Goal: Information Seeking & Learning: Learn about a topic

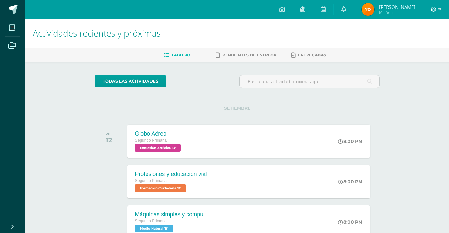
click at [438, 7] on icon at bounding box center [439, 10] width 3 height 6
click at [421, 44] on span "Cerrar sesión" at bounding box center [419, 43] width 28 height 6
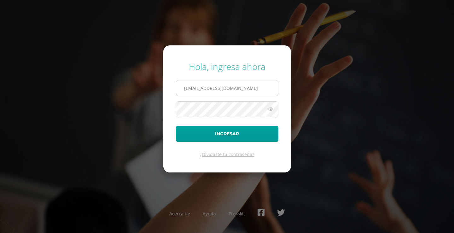
drag, startPoint x: 257, startPoint y: 86, endPoint x: 255, endPoint y: 91, distance: 6.3
click at [257, 86] on input "254@laestrella.edu.gt" at bounding box center [227, 87] width 102 height 15
type input "380@laestrella.edu.gt"
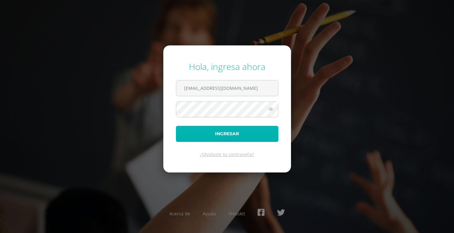
click at [220, 136] on button "Ingresar" at bounding box center [227, 134] width 102 height 16
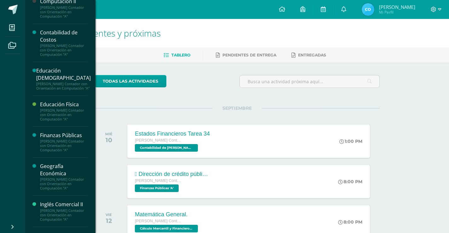
scroll to position [94, 0]
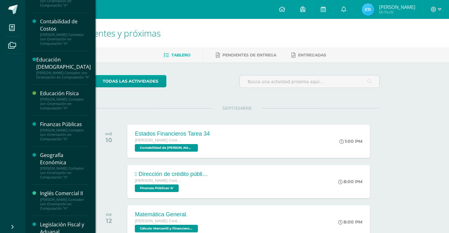
click at [66, 153] on div "Geografía Económica [PERSON_NAME] con Orientación en Computación "A"" at bounding box center [59, 165] width 55 height 38
click at [66, 155] on div "Geografía Económica [PERSON_NAME] con Orientación en Computación "A"" at bounding box center [59, 165] width 55 height 38
click at [59, 157] on div "Geografía Económica" at bounding box center [64, 159] width 48 height 14
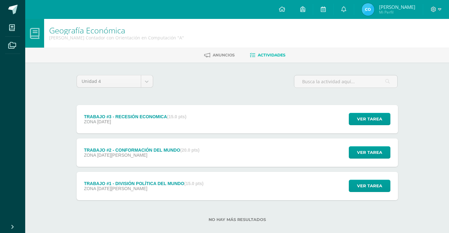
click at [347, 112] on div "Ver tarea" at bounding box center [368, 119] width 59 height 28
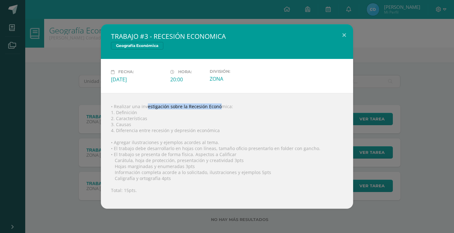
drag, startPoint x: 137, startPoint y: 106, endPoint x: 205, endPoint y: 107, distance: 68.0
click at [205, 108] on div "• Realizar una investigación sobre la Recesión Económica: 1. Definición 2. Cara…" at bounding box center [227, 151] width 252 height 116
drag, startPoint x: 211, startPoint y: 100, endPoint x: 214, endPoint y: 95, distance: 5.5
click at [213, 96] on div "• Realizar una investigación sobre la Recesión Económica: 1. Definición 2. Cara…" at bounding box center [227, 151] width 252 height 116
drag, startPoint x: 153, startPoint y: 137, endPoint x: 180, endPoint y: 134, distance: 27.6
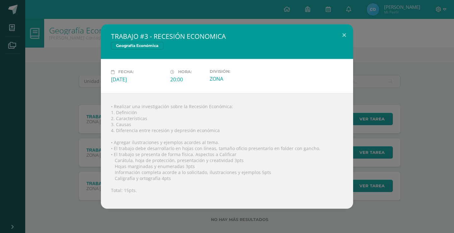
click at [180, 134] on div "• Realizar una investigación sobre la Recesión Económica: 1. Definición 2. Cara…" at bounding box center [227, 151] width 252 height 116
drag, startPoint x: 120, startPoint y: 119, endPoint x: 134, endPoint y: 117, distance: 14.7
click at [134, 117] on div "• Realizar una investigación sobre la Recesión Económica: 1. Definición 2. Cara…" at bounding box center [227, 151] width 252 height 116
drag, startPoint x: 134, startPoint y: 117, endPoint x: 144, endPoint y: 119, distance: 9.3
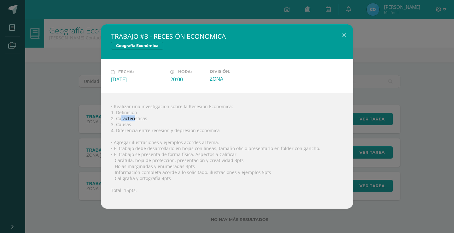
click at [135, 117] on div "• Realizar una investigación sobre la Recesión Económica: 1. Definición 2. Cara…" at bounding box center [227, 151] width 252 height 116
click at [150, 119] on div "• Realizar una investigación sobre la Recesión Económica: 1. Definición 2. Cara…" at bounding box center [227, 151] width 252 height 116
